Goal: Task Accomplishment & Management: Manage account settings

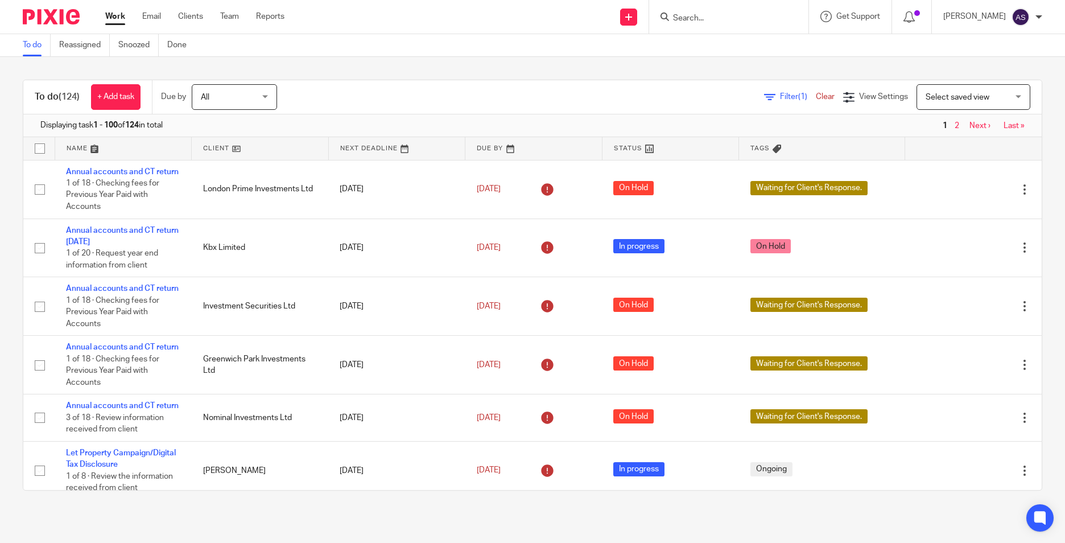
click at [690, 18] on input "Search" at bounding box center [723, 19] width 102 height 10
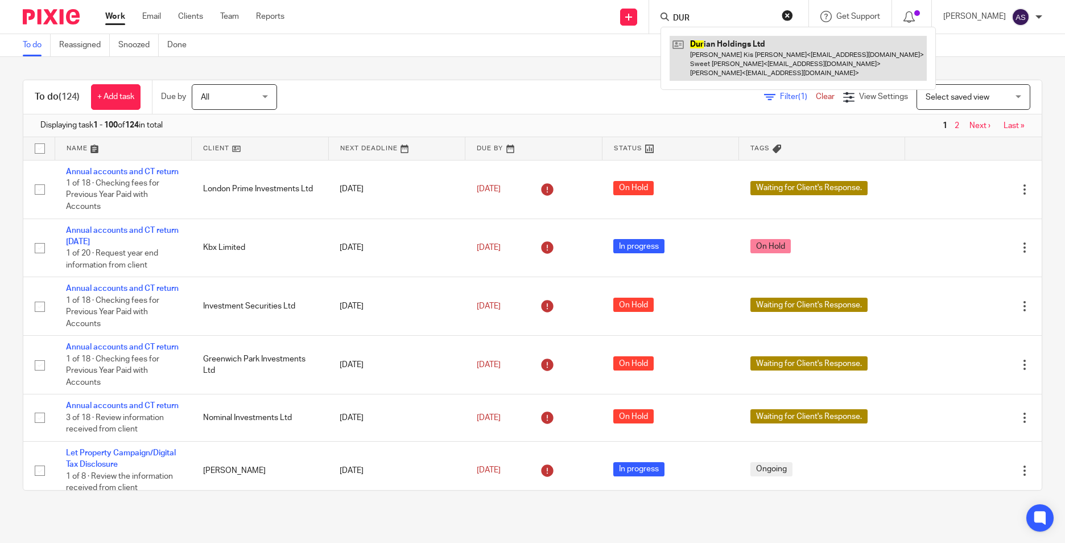
type input "DUR"
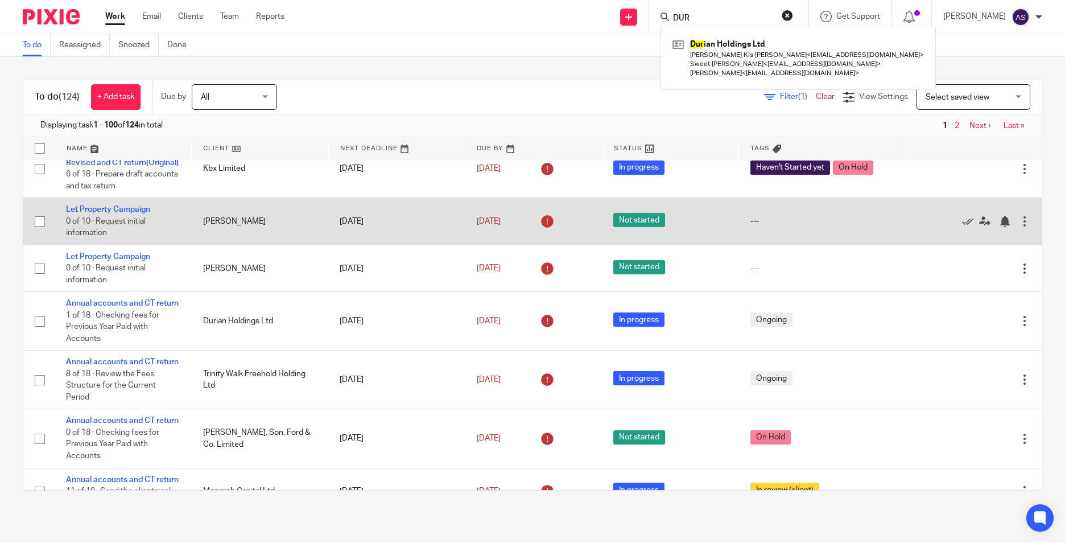
scroll to position [341, 0]
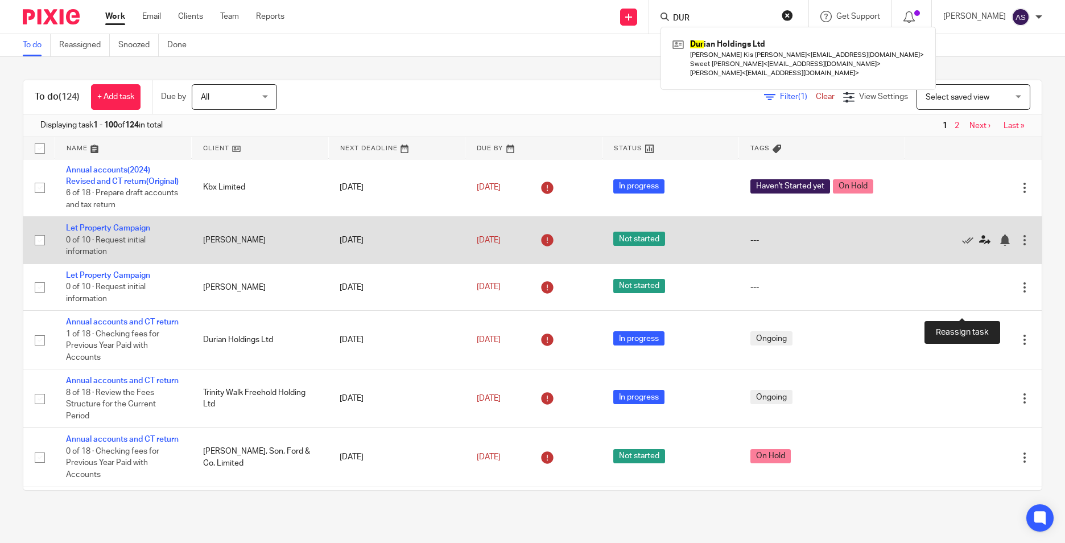
click at [979, 246] on icon at bounding box center [984, 239] width 11 height 11
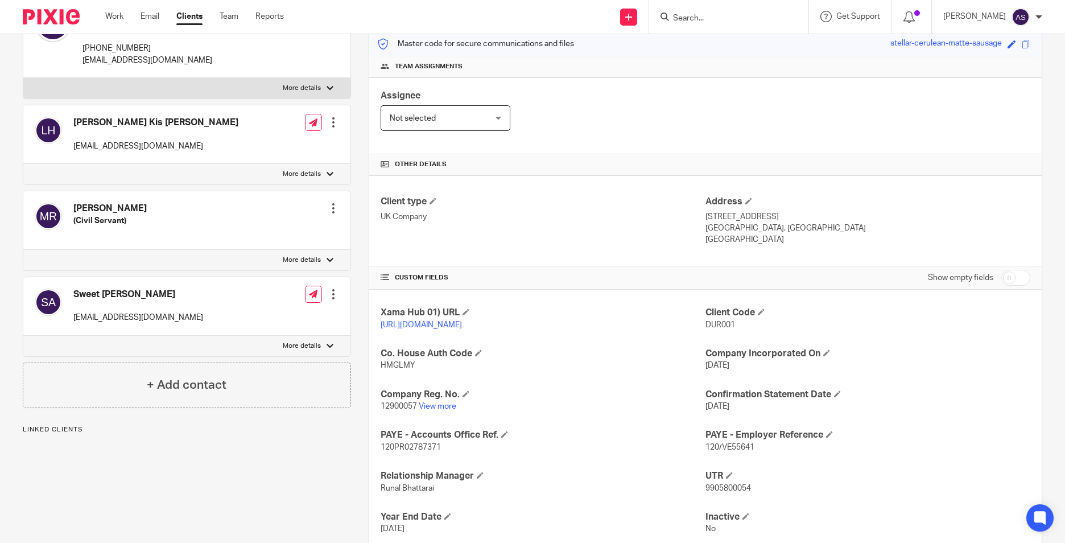
scroll to position [233, 0]
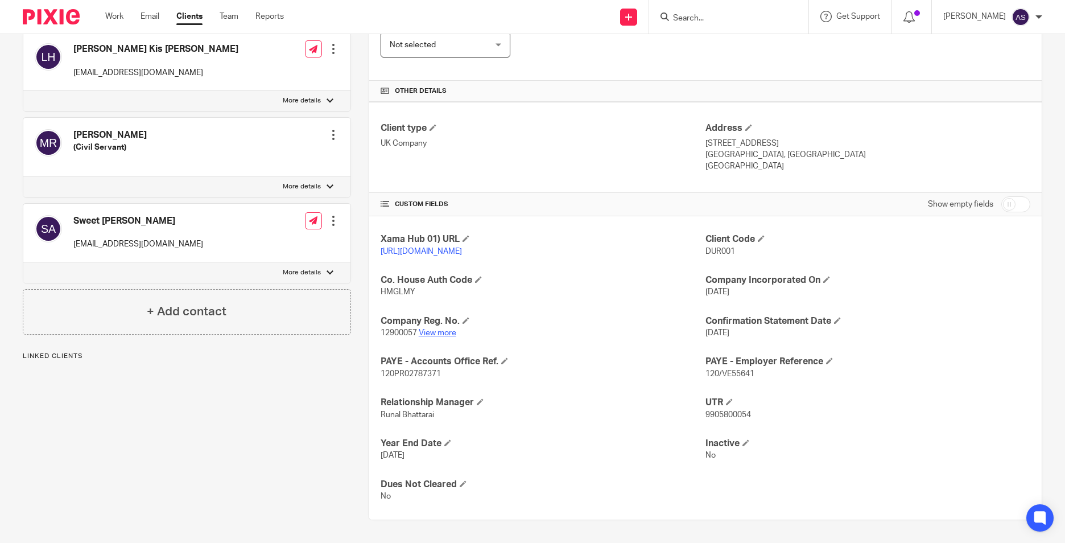
click at [437, 331] on link "View more" at bounding box center [438, 333] width 38 height 8
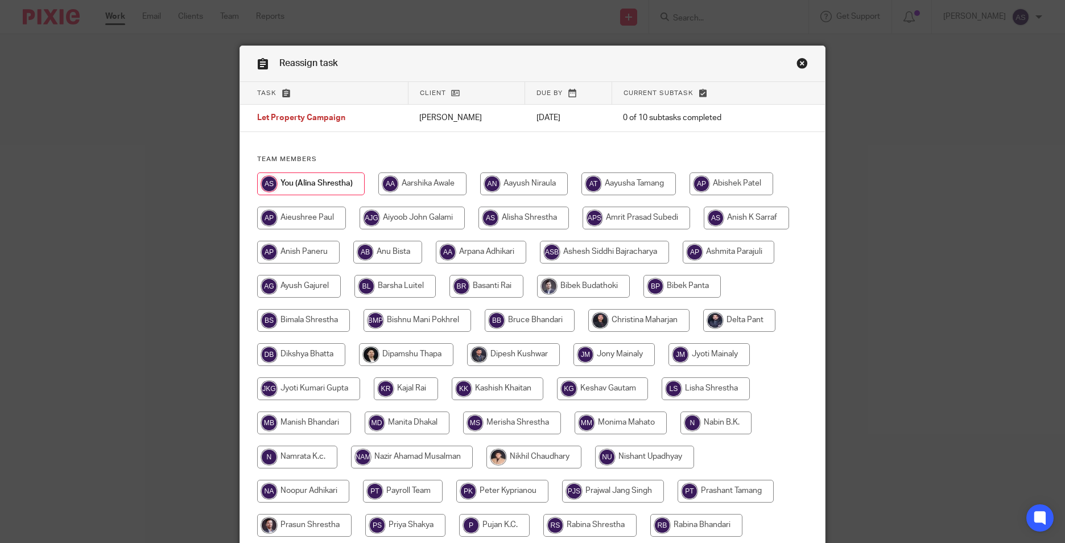
click at [397, 285] on input "radio" at bounding box center [395, 286] width 81 height 23
radio input "true"
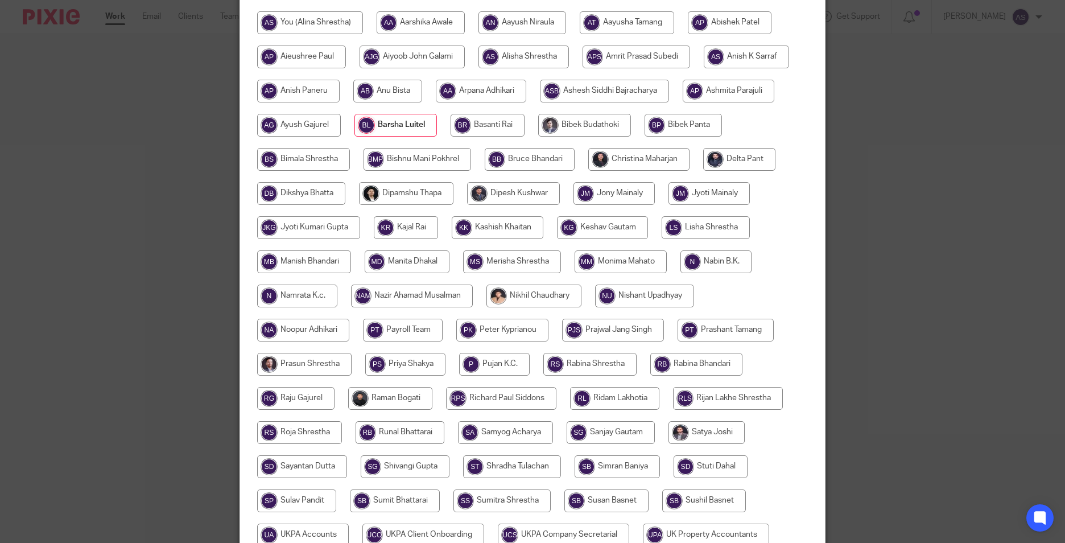
scroll to position [304, 0]
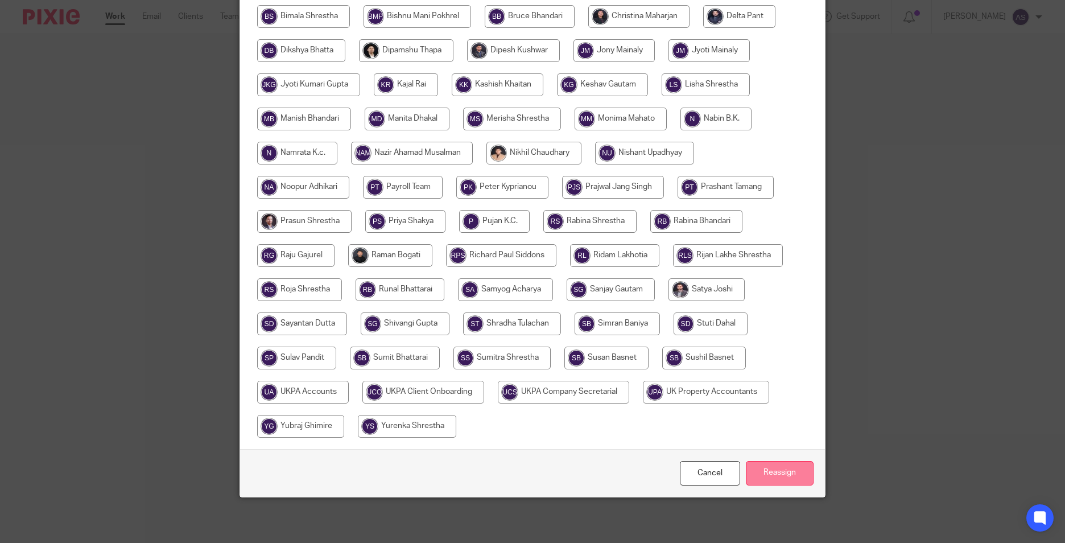
click at [762, 470] on input "Reassign" at bounding box center [780, 473] width 68 height 24
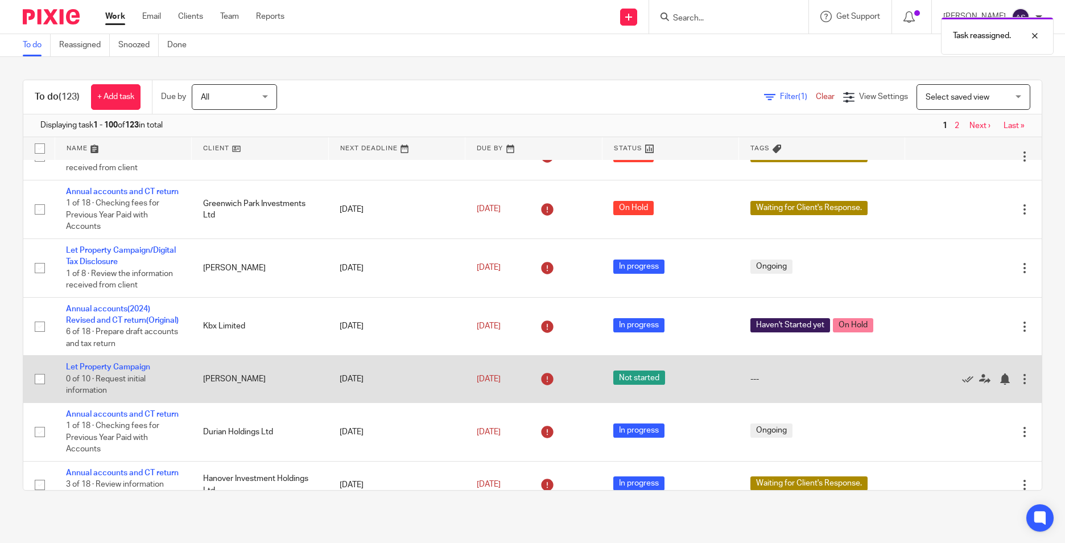
scroll to position [228, 0]
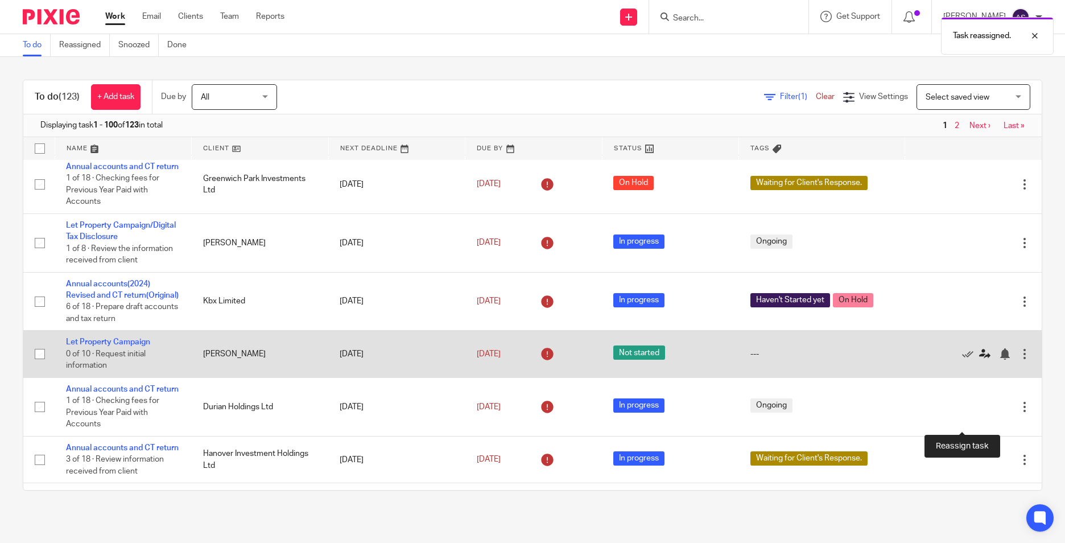
click at [979, 360] on icon at bounding box center [984, 353] width 11 height 11
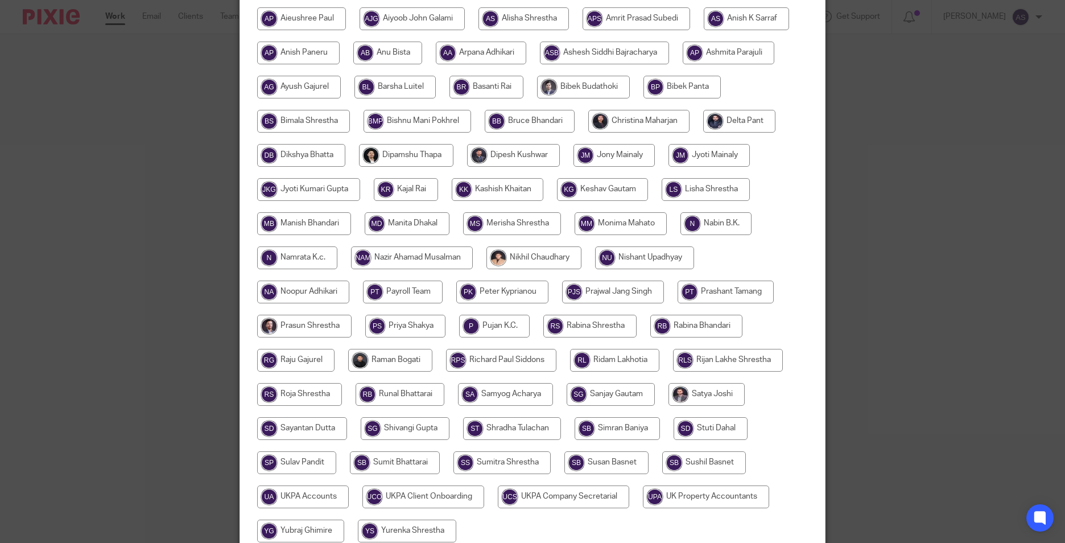
scroll to position [228, 0]
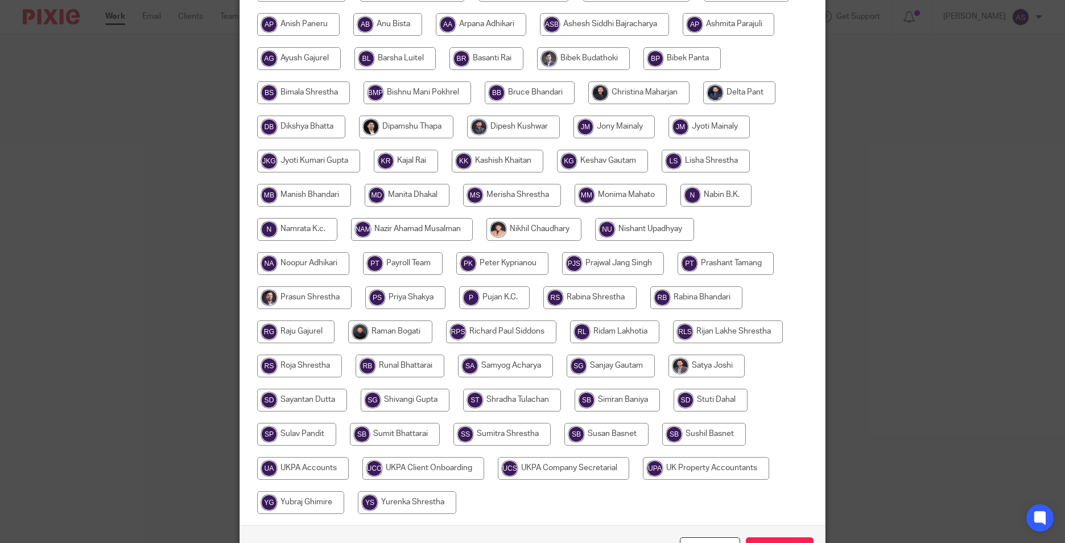
click at [384, 59] on input "radio" at bounding box center [395, 58] width 81 height 23
radio input "true"
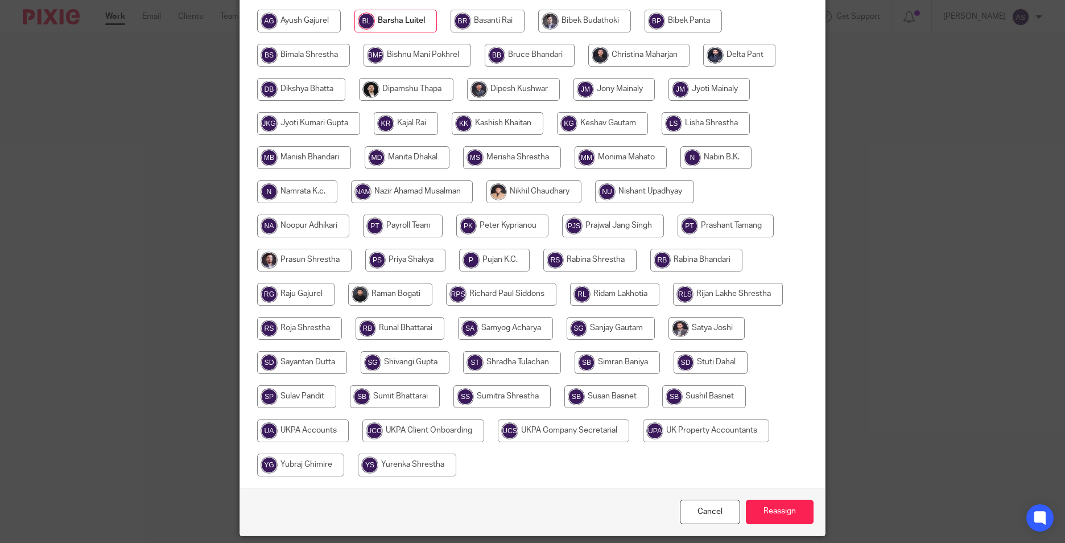
scroll to position [304, 0]
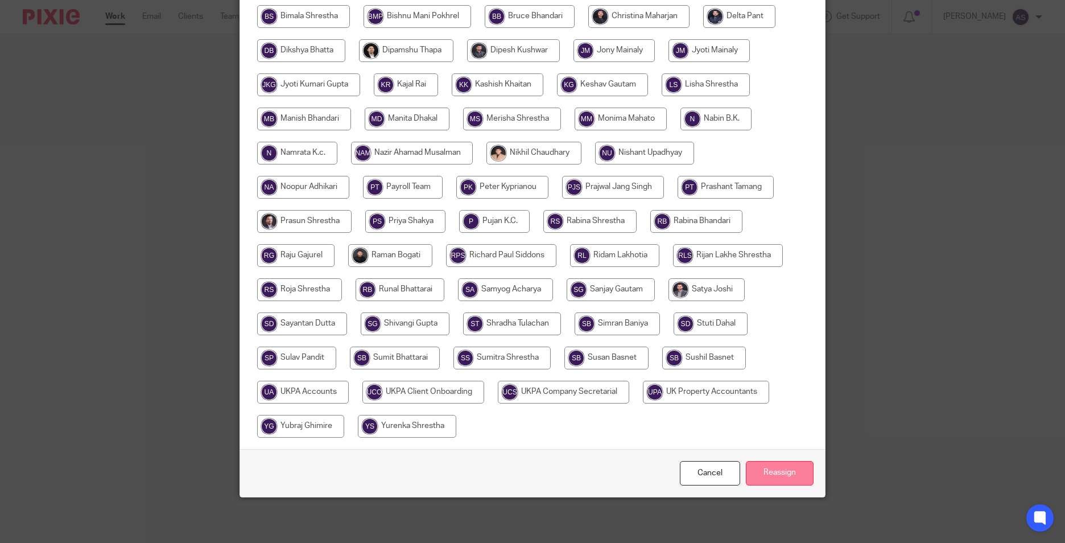
click at [762, 484] on input "Reassign" at bounding box center [780, 473] width 68 height 24
